Goal: Find specific page/section: Find specific page/section

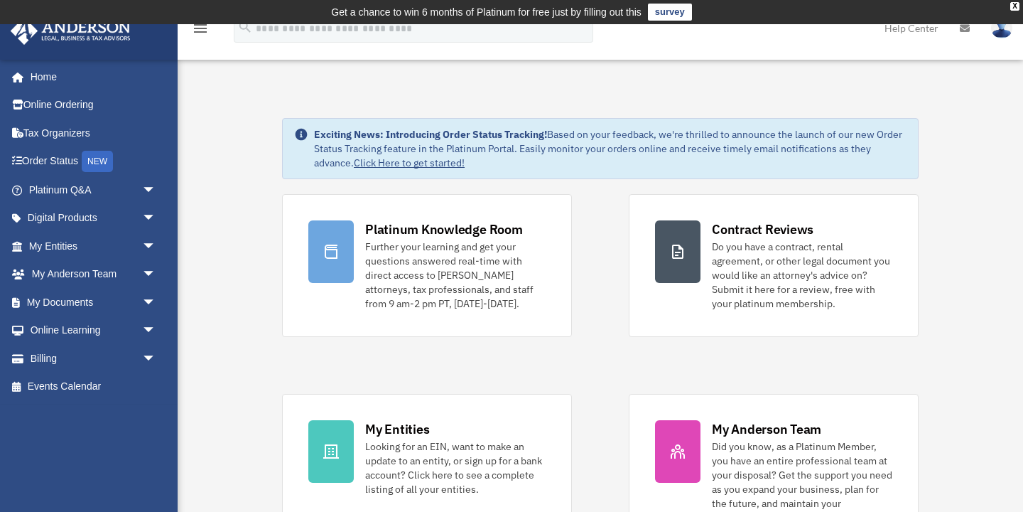
click at [1003, 29] on img at bounding box center [1001, 28] width 21 height 21
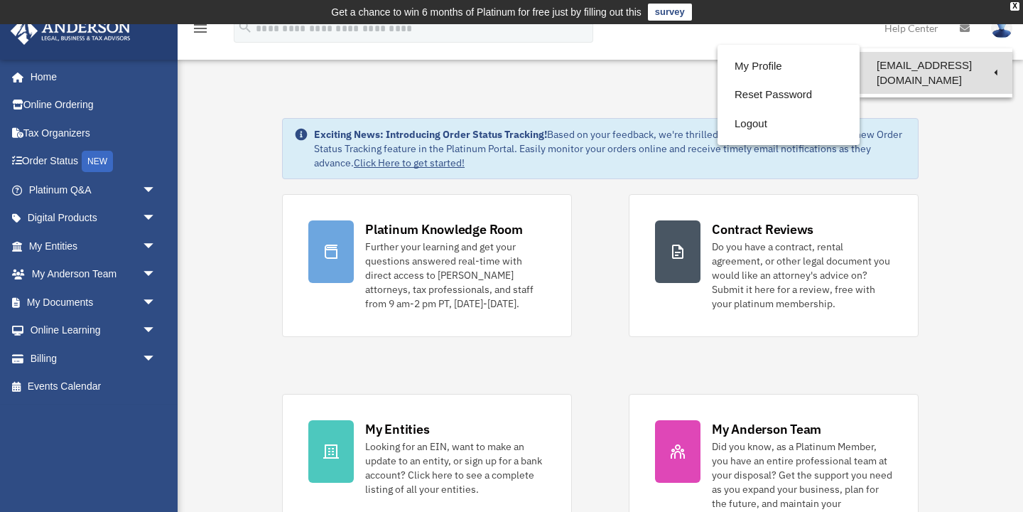
click at [967, 65] on link "[EMAIL_ADDRESS][DOMAIN_NAME]" at bounding box center [936, 73] width 153 height 42
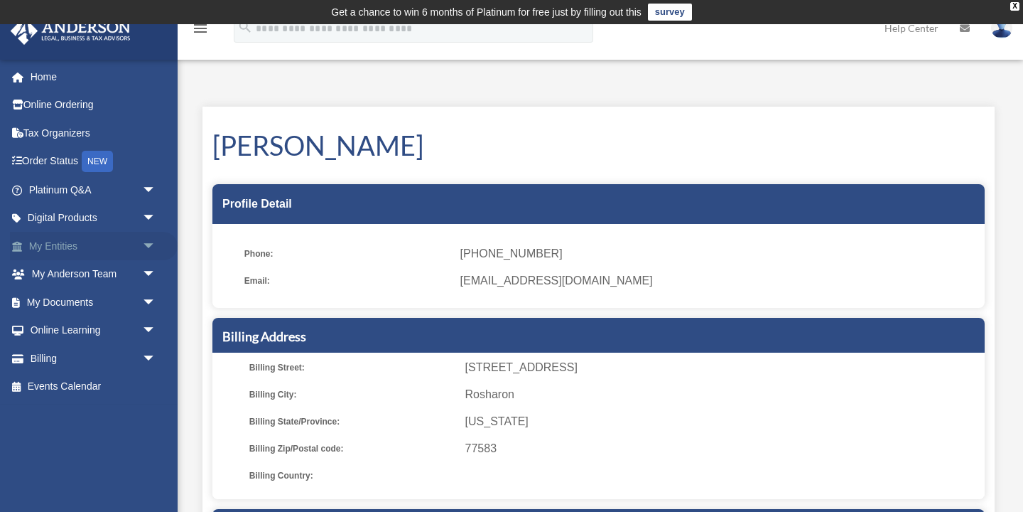
click at [148, 244] on span "arrow_drop_down" at bounding box center [156, 246] width 28 height 29
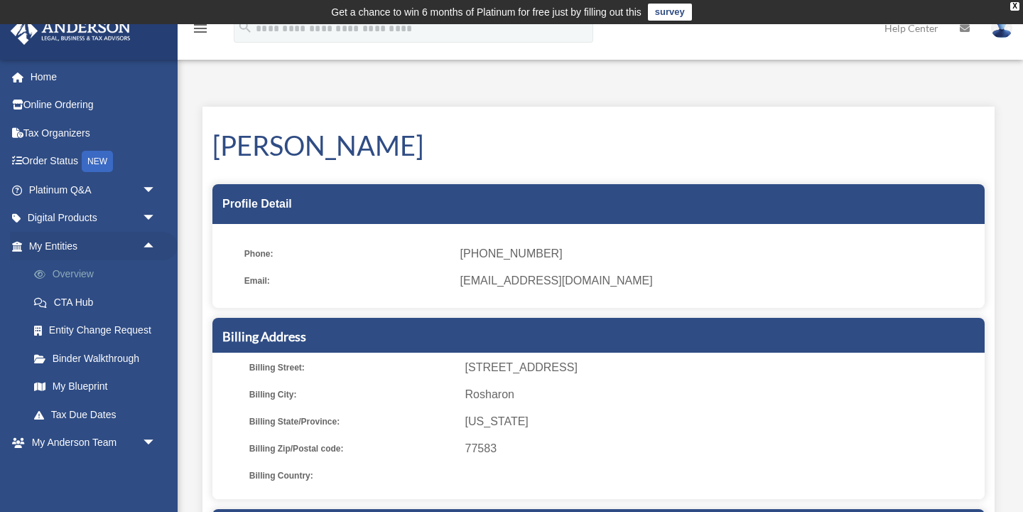
click at [84, 274] on link "Overview" at bounding box center [99, 274] width 158 height 28
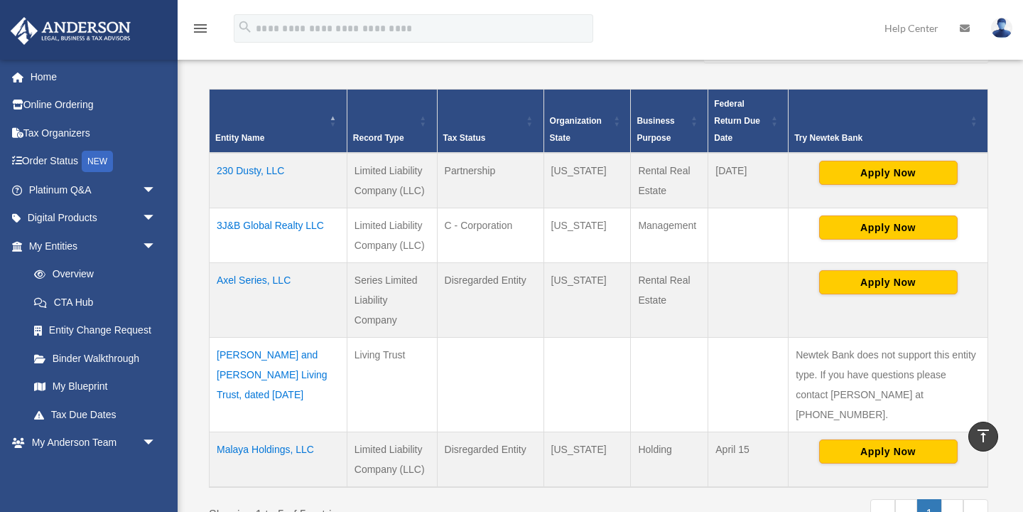
scroll to position [313, 0]
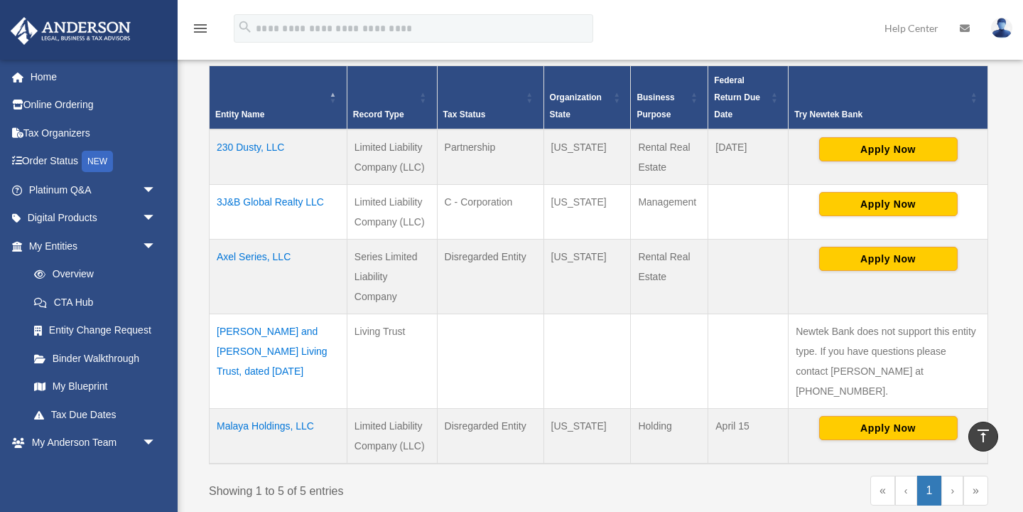
click at [243, 260] on td "Axel Series, LLC" at bounding box center [279, 276] width 138 height 75
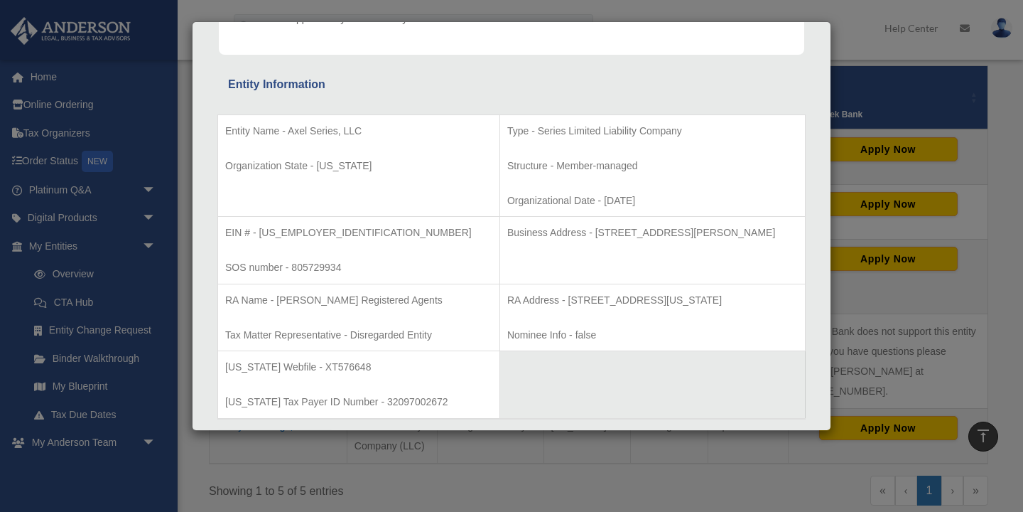
scroll to position [0, 0]
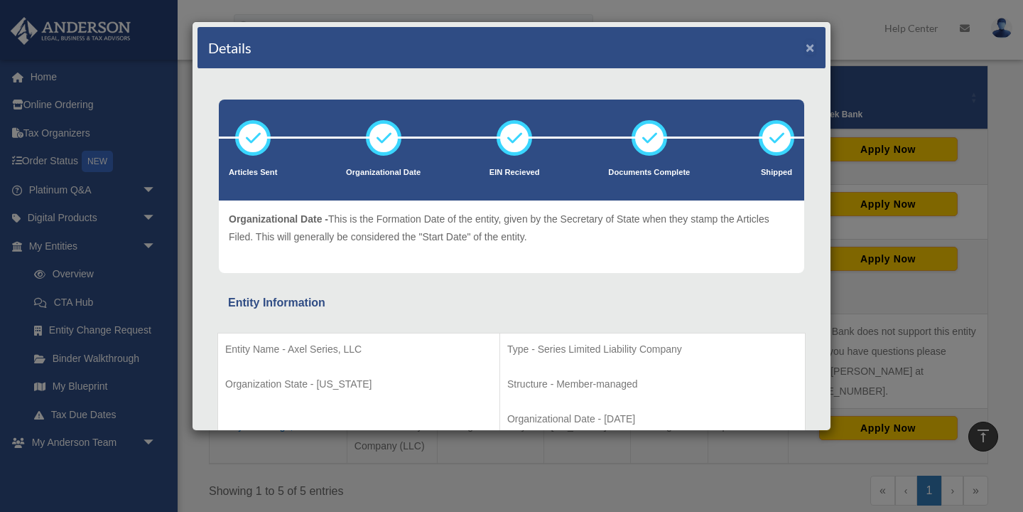
click at [807, 50] on button "×" at bounding box center [810, 47] width 9 height 15
